Goal: Task Accomplishment & Management: Use online tool/utility

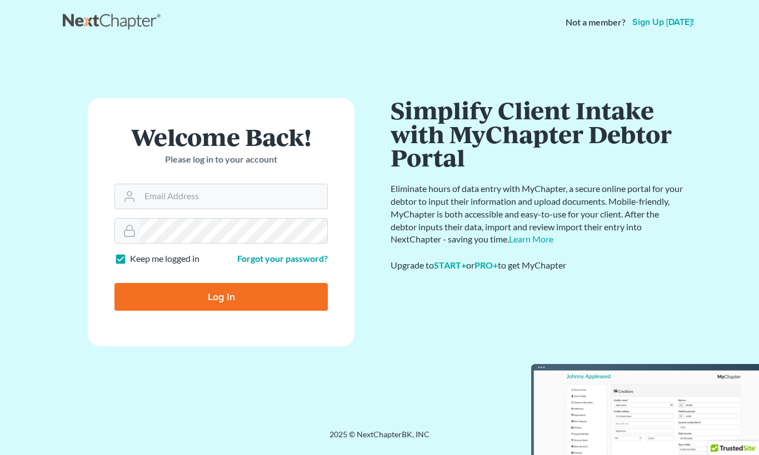
type input "[EMAIL_ADDRESS][DOMAIN_NAME]"
click at [224, 299] on input "Log In" at bounding box center [220, 297] width 213 height 28
type input "Thinking..."
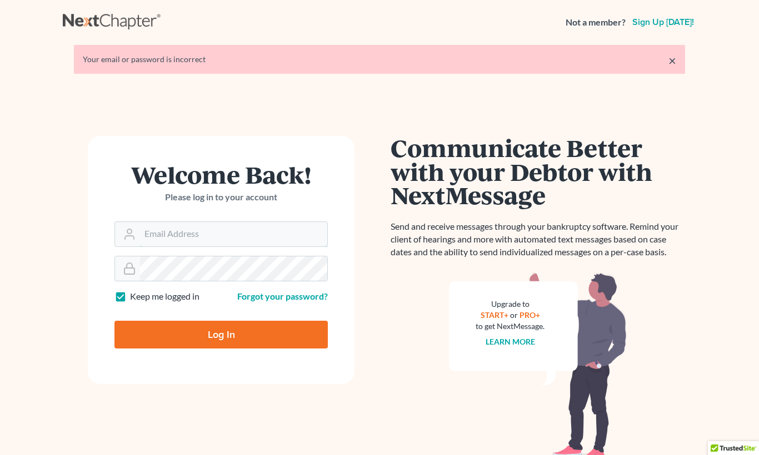
type input "[EMAIL_ADDRESS][DOMAIN_NAME]"
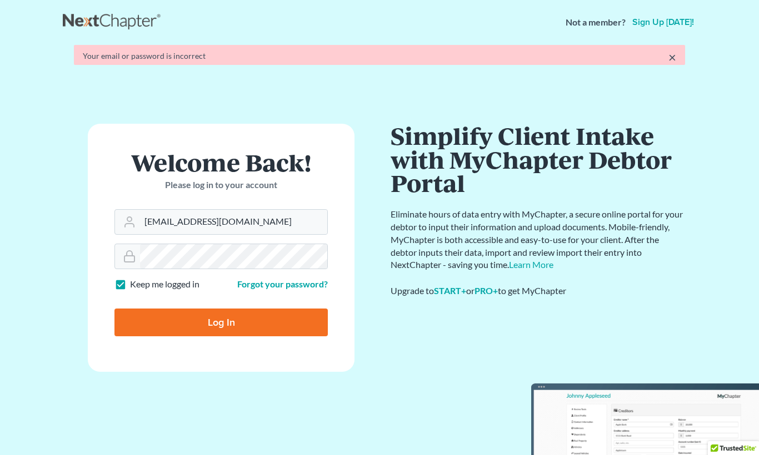
click at [212, 337] on form "Welcome Back! Please log in to your account Email Address [EMAIL_ADDRESS][DOMAI…" at bounding box center [221, 248] width 267 height 248
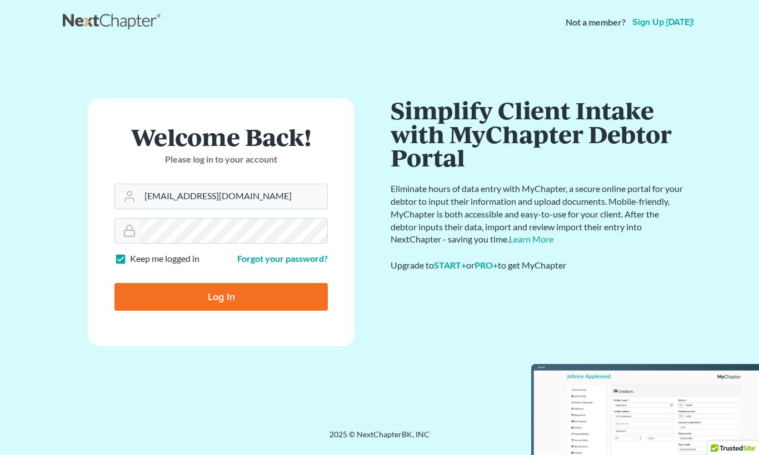
click at [231, 304] on input "Log In" at bounding box center [220, 297] width 213 height 28
type input "Thinking..."
